Goal: Task Accomplishment & Management: Manage account settings

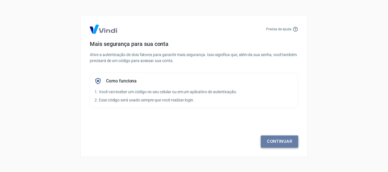
click at [278, 139] on link "Continuar" at bounding box center [280, 142] width 38 height 12
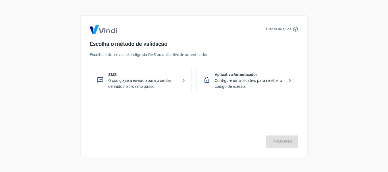
click at [149, 84] on p "O código será enviado para o celular definido no próximo passo." at bounding box center [143, 84] width 70 height 12
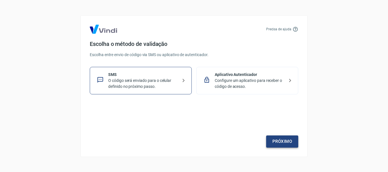
click at [279, 146] on link "Próximo" at bounding box center [282, 142] width 32 height 12
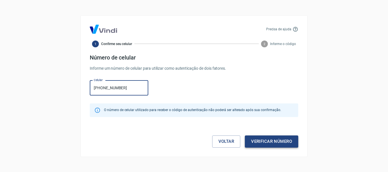
type input "[PHONE_NUMBER]"
click at [280, 143] on button "Verificar número" at bounding box center [271, 142] width 53 height 12
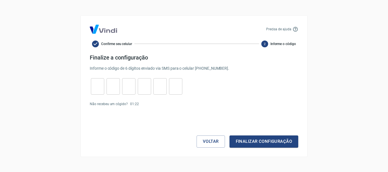
click at [97, 87] on input "tel" at bounding box center [97, 86] width 13 height 12
type input "9"
type input "3"
type input "9"
type input "2"
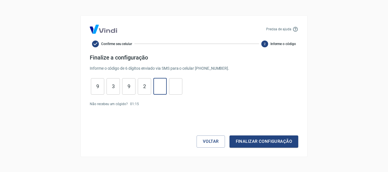
type input "1"
type input "9"
click at [252, 144] on button "Finalizar configuração" at bounding box center [264, 142] width 69 height 12
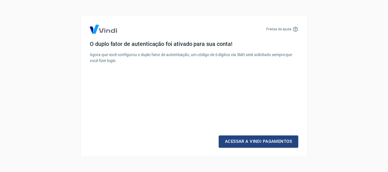
click at [252, 144] on link "Acessar a Vindi Pagamentos" at bounding box center [259, 142] width 80 height 12
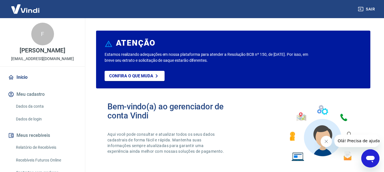
click at [344, 142] on span "Olá! Precisa de ajuda?" at bounding box center [359, 141] width 44 height 5
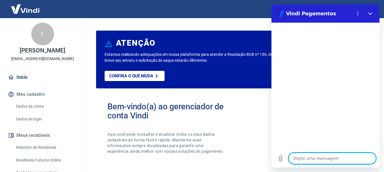
type textarea "o"
type textarea "x"
type textarea "ol"
type textarea "x"
type textarea "ola"
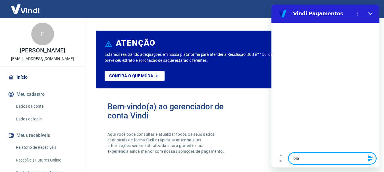
type textarea "x"
type textarea "ola"
type textarea "x"
type textarea "[PERSON_NAME]"
type textarea "x"
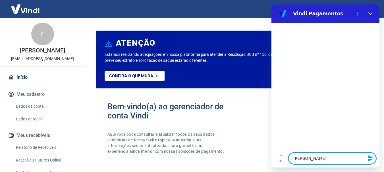
type textarea "[PERSON_NAME]"
type textarea "x"
type textarea "[PERSON_NAME]"
type textarea "x"
type textarea "[PERSON_NAME]"
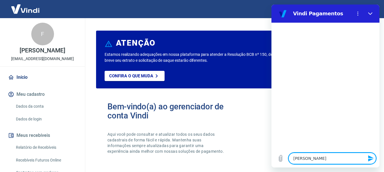
type textarea "x"
type textarea "[PERSON_NAME] a"
type textarea "x"
type textarea "[PERSON_NAME] at"
type textarea "x"
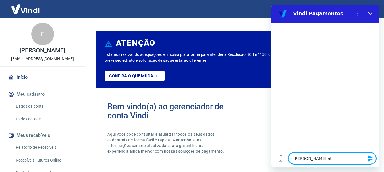
type textarea "[PERSON_NAME] atr"
type textarea "x"
type textarea "[PERSON_NAME] atrd"
type textarea "x"
type textarea "[PERSON_NAME] atrde"
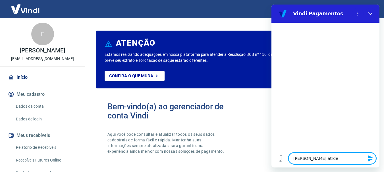
type textarea "x"
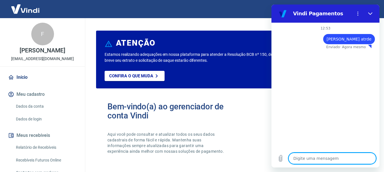
type textarea "x"
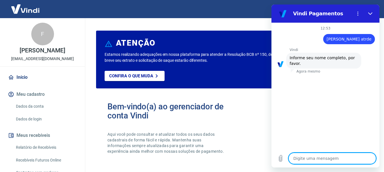
type textarea "f"
type textarea "x"
type textarea "fe"
type textarea "x"
type textarea "fer"
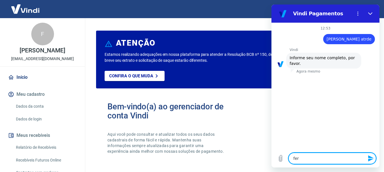
type textarea "x"
type textarea "fern"
type textarea "x"
type textarea "ferna"
type textarea "x"
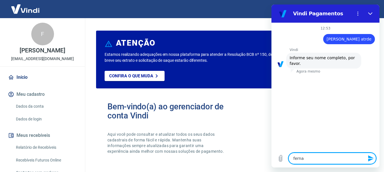
type textarea "fernan"
type textarea "x"
type textarea "[PERSON_NAME]"
type textarea "x"
type textarea "[PERSON_NAME]"
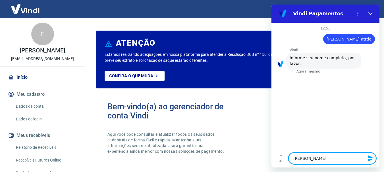
type textarea "x"
type textarea "[PERSON_NAME]"
type textarea "x"
type textarea "[PERSON_NAME]"
type textarea "x"
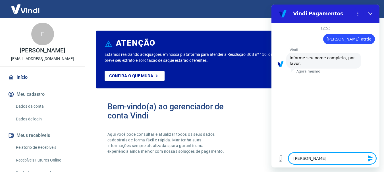
type textarea "[PERSON_NAME]"
type textarea "x"
type textarea "[PERSON_NAME]"
type textarea "x"
type textarea "[PERSON_NAME]"
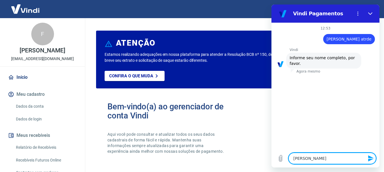
type textarea "x"
type textarea "[PERSON_NAME]"
type textarea "x"
type textarea "[PERSON_NAME]"
type textarea "x"
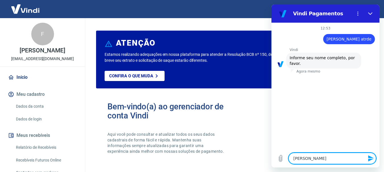
type textarea "[PERSON_NAME]"
type textarea "x"
type textarea "[PERSON_NAME] or"
type textarea "x"
type textarea "[PERSON_NAME]"
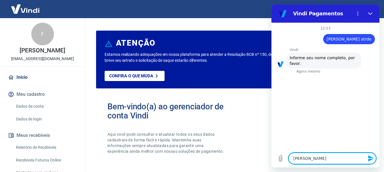
type textarea "x"
type textarea "[PERSON_NAME]"
type textarea "x"
type textarea "[PERSON_NAME]"
type textarea "x"
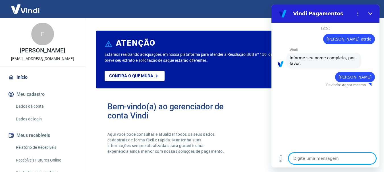
type textarea "x"
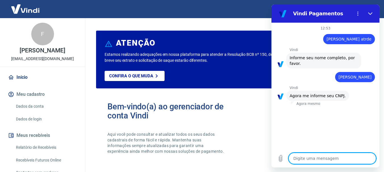
type textarea "1"
type textarea "x"
type textarea "14"
type textarea "x"
type textarea "149"
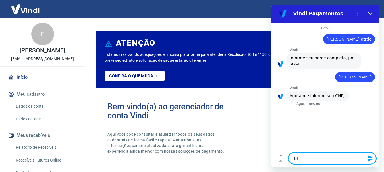
type textarea "x"
type textarea "1499"
type textarea "x"
type textarea "14992"
type textarea "x"
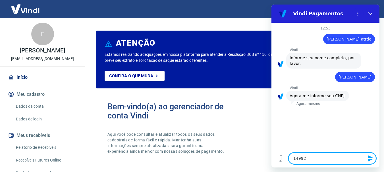
type textarea "149927"
type textarea "x"
type textarea "1499277"
type textarea "x"
type textarea "14992773"
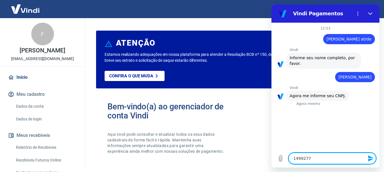
type textarea "x"
type textarea "149927738"
type textarea "x"
type textarea "1499277385"
type textarea "x"
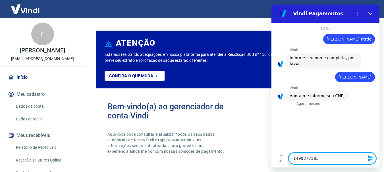
type textarea "14992773850"
type textarea "x"
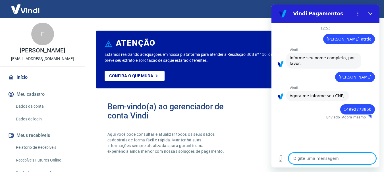
type textarea "x"
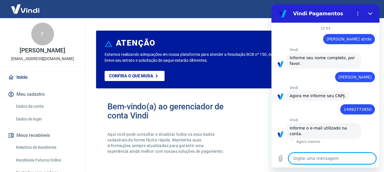
type textarea "f"
type textarea "x"
type textarea "fm"
type textarea "x"
type textarea "fm."
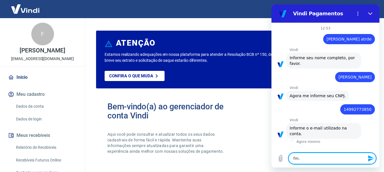
type textarea "x"
type textarea "fm.o"
type textarea "x"
type textarea "fm.or"
type textarea "x"
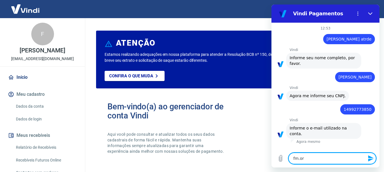
type textarea "fm.ort"
type textarea "x"
type textarea "fm.orti"
type textarea "x"
type textarea "fm.[PERSON_NAME]"
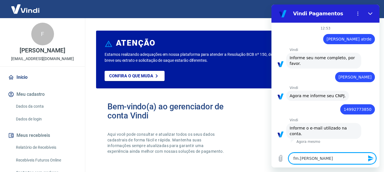
type textarea "x"
type textarea "fm.ortiz@"
type textarea "x"
type textarea "fm.ortiz@h"
type textarea "x"
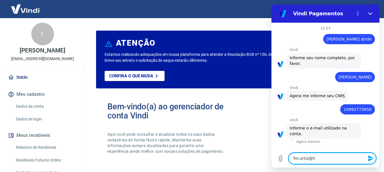
type textarea "fm.ortiz@ho"
type textarea "x"
type textarea "fm.ortiz@hot"
type textarea "x"
type textarea "fm.ortiz@hotm"
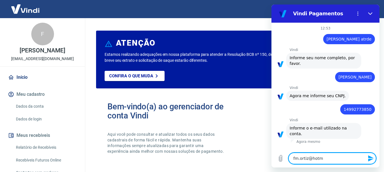
type textarea "x"
type textarea "fm.ortiz@hotma"
type textarea "x"
type textarea "fm.ortiz@hotmai"
type textarea "x"
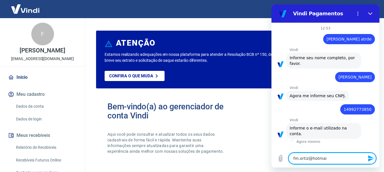
type textarea "[EMAIL_ADDRESS]"
type textarea "x"
type textarea "[EMAIL_ADDRESS]."
type textarea "x"
type textarea "fm.ortiz@hotmail.c"
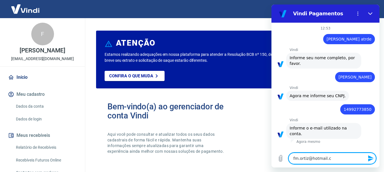
type textarea "x"
type textarea "[EMAIL_ADDRESS][DOMAIN_NAME]"
type textarea "x"
type textarea "[EMAIL_ADDRESS][DOMAIN_NAME]"
type textarea "x"
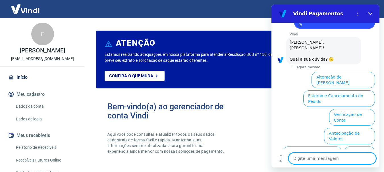
scroll to position [152, 0]
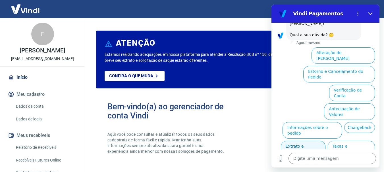
click at [325, 141] on button "Extrato e Recebíveis" at bounding box center [303, 149] width 45 height 16
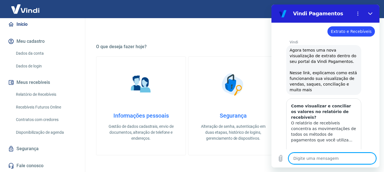
scroll to position [142, 0]
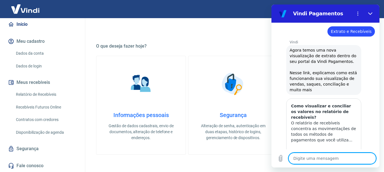
click at [34, 119] on link "Contratos com credores" at bounding box center [46, 120] width 64 height 12
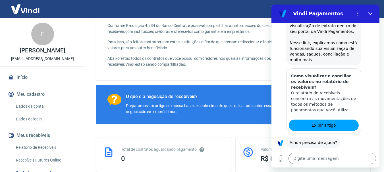
scroll to position [202, 0]
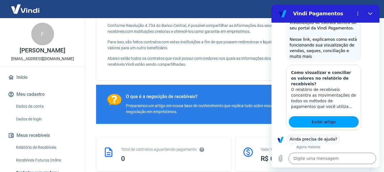
click at [339, 152] on button "Sim" at bounding box center [347, 157] width 16 height 11
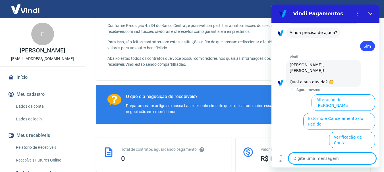
scroll to position [351, 0]
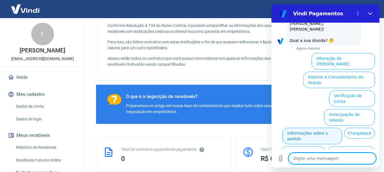
click at [341, 128] on button "Informações sobre o pedido" at bounding box center [311, 136] width 59 height 16
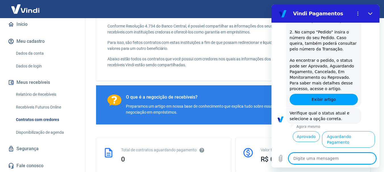
scroll to position [0, 0]
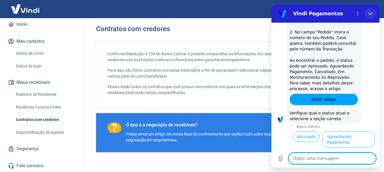
click at [372, 14] on icon "Fechar" at bounding box center [370, 13] width 5 height 5
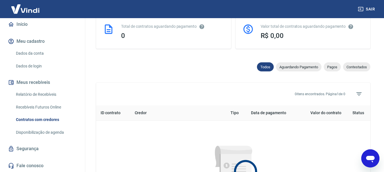
scroll to position [138, 0]
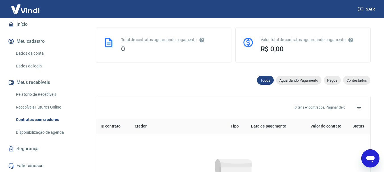
click at [33, 94] on link "Relatório de Recebíveis" at bounding box center [46, 95] width 64 height 12
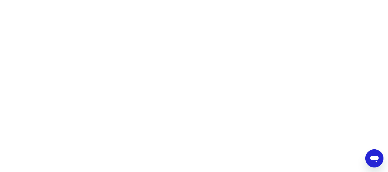
type textarea "x"
